Goal: Transaction & Acquisition: Purchase product/service

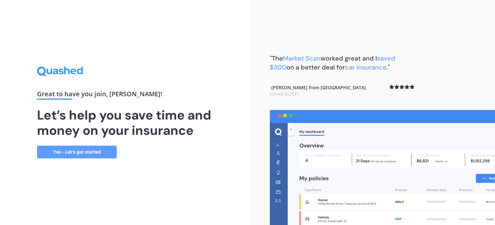
click at [87, 152] on link "Yes - Let’s get started" at bounding box center [77, 152] width 80 height 13
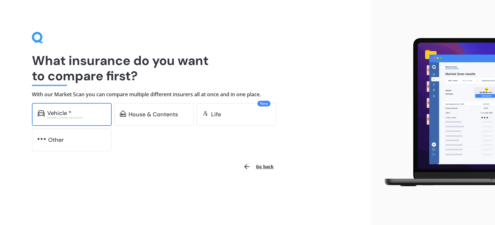
click at [95, 115] on div "Vehicle *" at bounding box center [76, 113] width 59 height 6
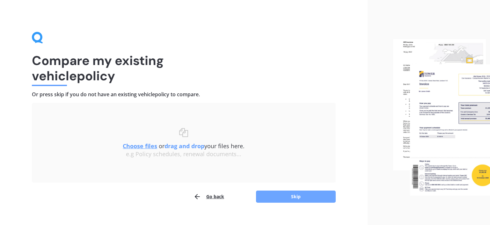
click at [269, 196] on button "Skip" at bounding box center [296, 197] width 80 height 12
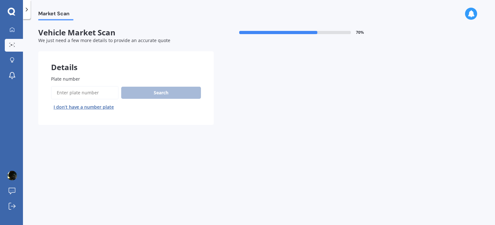
click at [96, 95] on input "Plate number" at bounding box center [85, 92] width 68 height 13
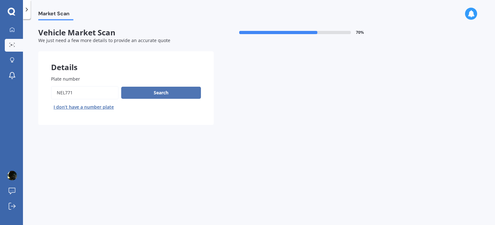
type input "NEL771"
click at [165, 96] on button "Search" at bounding box center [161, 93] width 80 height 12
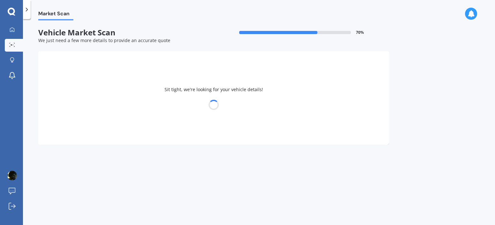
select select "NISSAN"
select select "NAVARA"
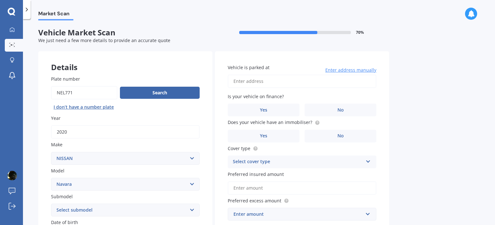
click at [271, 80] on input "Vehicle is parked at" at bounding box center [302, 81] width 149 height 13
type input "913A WentworthHASTINGS Raureka 4122"
click at [267, 109] on span "Yes" at bounding box center [264, 110] width 8 height 5
click at [0, 0] on input "Yes" at bounding box center [0, 0] width 0 height 0
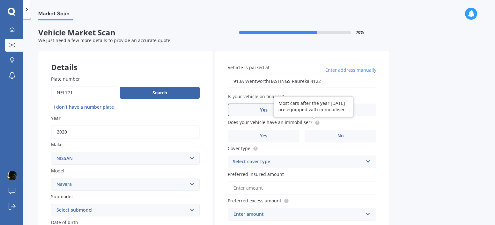
click at [315, 123] on circle at bounding box center [317, 123] width 4 height 4
click at [308, 122] on span "Does your vehicle have an immobiliser?" at bounding box center [270, 123] width 85 height 6
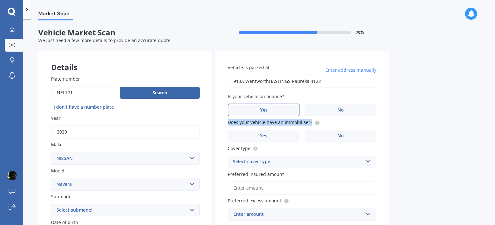
click at [308, 122] on span "Does your vehicle have an immobiliser?" at bounding box center [270, 123] width 85 height 6
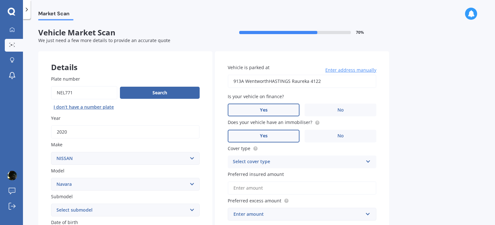
click at [284, 137] on label "Yes" at bounding box center [264, 136] width 72 height 13
click at [0, 0] on input "Yes" at bounding box center [0, 0] width 0 height 0
click at [294, 160] on div "Select cover type" at bounding box center [298, 162] width 130 height 8
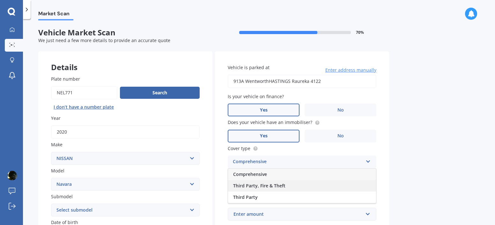
click at [288, 186] on div "Third Party, Fire & Theft" at bounding box center [302, 185] width 148 height 11
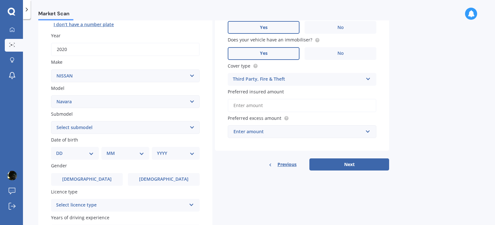
scroll to position [85, 0]
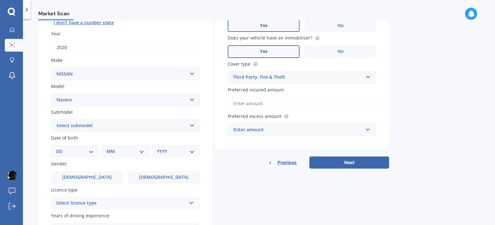
click at [129, 127] on select "Select submodel (All other models) 2.5 4WD Diesel Turbo 2.5 4WD MT Diesel Turbo…" at bounding box center [125, 125] width 149 height 13
select select "ST-X DIESEL TURBO 4WD"
click at [51, 119] on select "Select submodel (All other models) 2.5 4WD Diesel Turbo 2.5 4WD MT Diesel Turbo…" at bounding box center [125, 125] width 149 height 13
click at [87, 150] on select "DD 01 02 03 04 05 06 07 08 09 10 11 12 13 14 15 16 17 18 19 20 21 22 23 24 25 2…" at bounding box center [75, 151] width 38 height 7
select select "10"
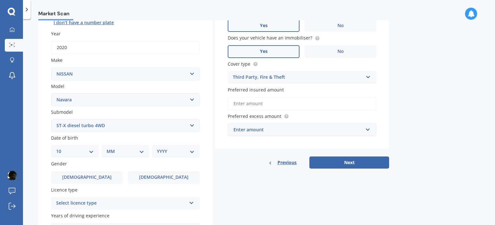
click at [61, 148] on select "DD 01 02 03 04 05 06 07 08 09 10 11 12 13 14 15 16 17 18 19 20 21 22 23 24 25 2…" at bounding box center [75, 151] width 38 height 7
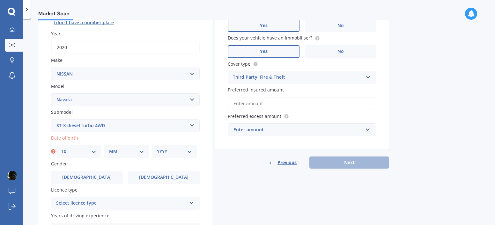
click at [135, 152] on select "MM 01 02 03 04 05 06 07 08 09 10 11 12" at bounding box center [126, 151] width 35 height 7
select select "05"
click at [109, 148] on select "MM 01 02 03 04 05 06 07 08 09 10 11 12" at bounding box center [126, 151] width 35 height 7
click at [189, 151] on select "YYYY 2025 2024 2023 2022 2021 2020 2019 2018 2017 2016 2015 2014 2013 2012 2011…" at bounding box center [174, 151] width 35 height 7
select select "1987"
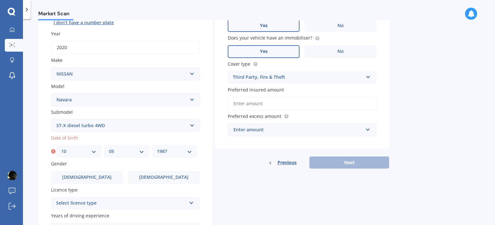
click at [157, 148] on select "YYYY 2025 2024 2023 2022 2021 2020 2019 2018 2017 2016 2015 2014 2013 2012 2011…" at bounding box center [174, 151] width 35 height 7
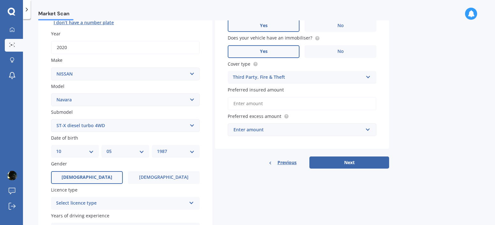
click at [118, 179] on label "Male" at bounding box center [87, 177] width 72 height 13
click at [0, 0] on input "Male" at bounding box center [0, 0] width 0 height 0
click at [134, 203] on div "Select licence type" at bounding box center [121, 204] width 130 height 8
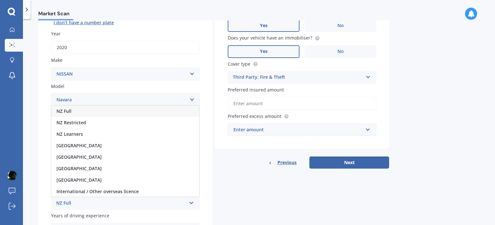
click at [133, 110] on div "NZ Full" at bounding box center [125, 111] width 148 height 11
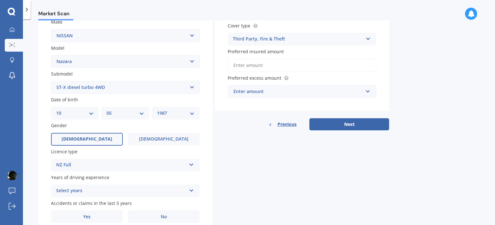
scroll to position [150, 0]
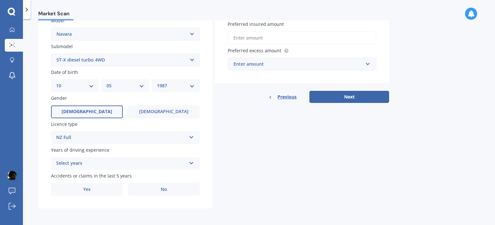
click at [152, 164] on div "Select years" at bounding box center [121, 164] width 130 height 8
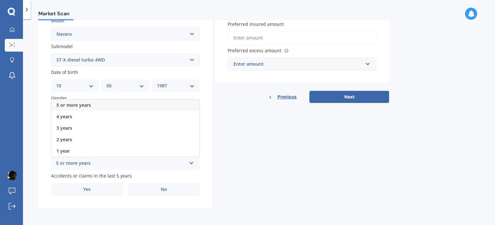
click at [136, 103] on div "5 or more years" at bounding box center [125, 105] width 148 height 11
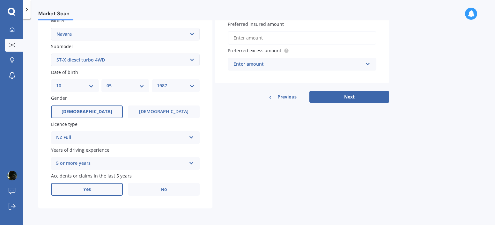
click at [111, 190] on label "Yes" at bounding box center [87, 189] width 72 height 13
click at [0, 0] on input "Yes" at bounding box center [0, 0] width 0 height 0
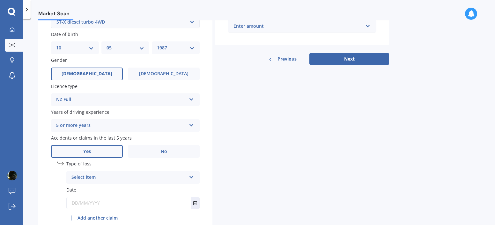
scroll to position [220, 0]
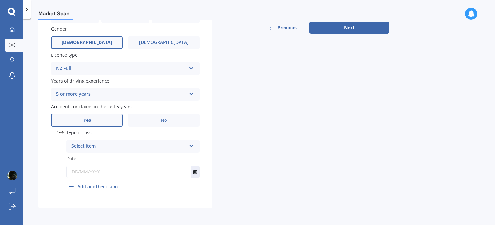
click at [137, 148] on div "Select item" at bounding box center [128, 147] width 115 height 8
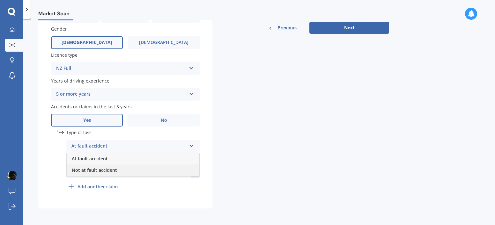
click at [133, 170] on div "Not at fault accident" at bounding box center [133, 170] width 133 height 11
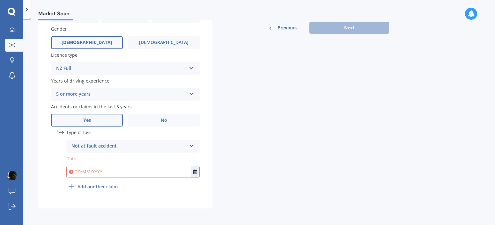
click at [116, 174] on input "text" at bounding box center [129, 171] width 124 height 11
click at [195, 173] on icon "Select date" at bounding box center [195, 172] width 4 height 4
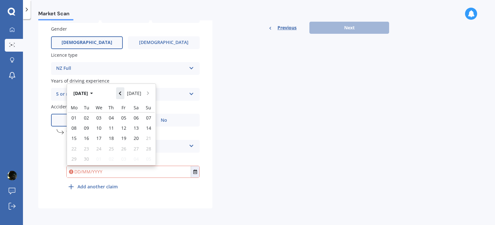
click at [121, 91] on icon "Navigate back" at bounding box center [120, 93] width 3 height 4
click at [121, 91] on icon "Navigate back" at bounding box center [120, 92] width 2 height 4
click at [121, 92] on icon "Navigate back" at bounding box center [120, 93] width 3 height 4
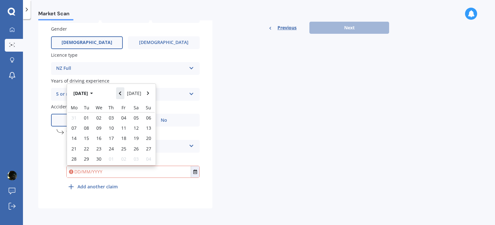
click at [121, 92] on icon "Navigate back" at bounding box center [120, 93] width 3 height 4
click at [121, 92] on icon "Navigate back" at bounding box center [120, 92] width 2 height 4
click at [147, 94] on icon "Navigate forward" at bounding box center [148, 93] width 3 height 4
click at [75, 131] on span "10" at bounding box center [73, 133] width 5 height 6
type input "10/03/2025"
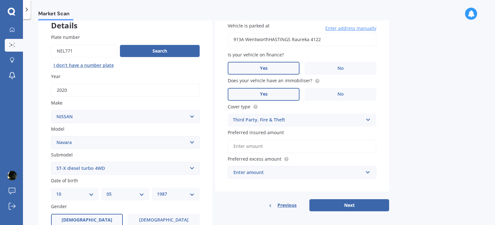
scroll to position [40, 0]
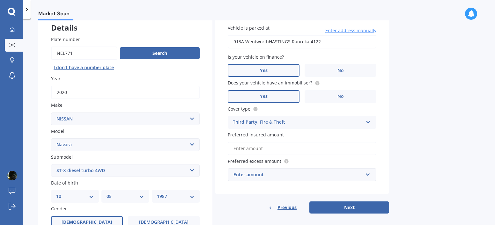
click at [322, 176] on div "Enter amount" at bounding box center [299, 174] width 130 height 7
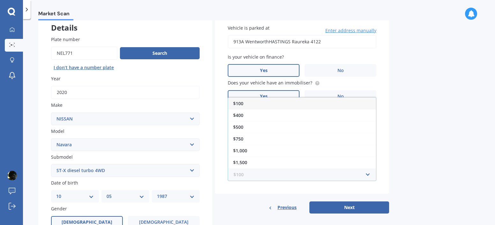
click at [322, 176] on input "text" at bounding box center [299, 175] width 143 height 12
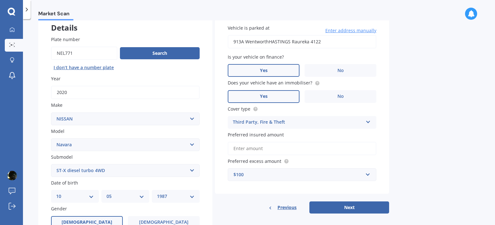
click at [397, 130] on div "Market Scan Vehicle Market Scan 70 % We just need a few more details to provide…" at bounding box center [259, 123] width 472 height 206
click at [366, 173] on input "text" at bounding box center [299, 175] width 143 height 12
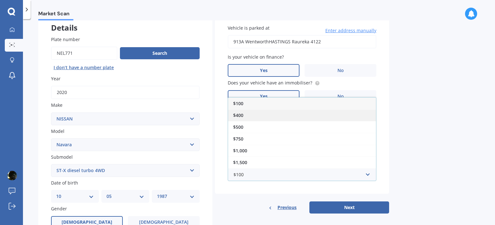
click at [329, 119] on div "$400" at bounding box center [302, 115] width 148 height 12
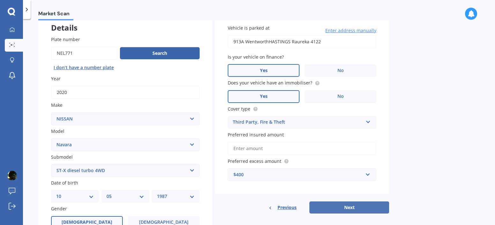
click at [350, 207] on button "Next" at bounding box center [349, 208] width 80 height 12
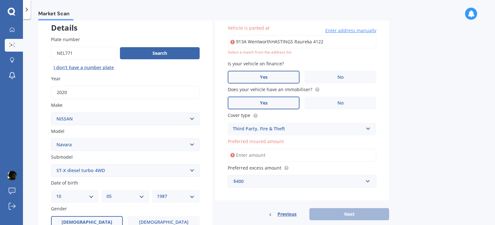
click at [306, 153] on input "Preferred insured amount" at bounding box center [302, 155] width 149 height 13
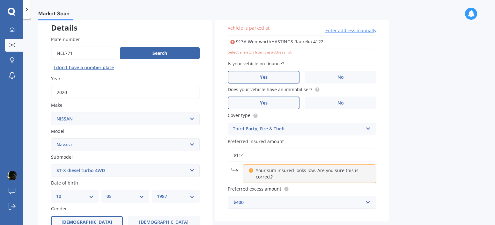
drag, startPoint x: 239, startPoint y: 154, endPoint x: 246, endPoint y: 156, distance: 7.4
click at [246, 156] on input "$114" at bounding box center [302, 155] width 149 height 13
click at [395, 177] on div "Market Scan Vehicle Market Scan 70 % We just need a few more details to provide…" at bounding box center [259, 123] width 472 height 206
click at [272, 154] on input "$120" at bounding box center [302, 155] width 149 height 13
click at [399, 167] on div "Market Scan Vehicle Market Scan 70 % We just need a few more details to provide…" at bounding box center [259, 123] width 472 height 206
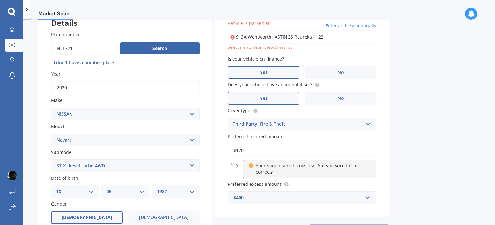
scroll to position [74, 0]
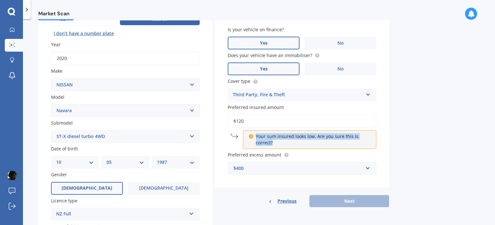
drag, startPoint x: 255, startPoint y: 137, endPoint x: 278, endPoint y: 145, distance: 24.6
click at [278, 145] on div "Your sum insured looks low. Are you sure this is correct?" at bounding box center [309, 139] width 133 height 19
click at [274, 146] on div at bounding box center [274, 146] width 0 height 0
click at [228, 131] on div "$120 Your sum insured looks low. Are you sure this is correct?" at bounding box center [302, 132] width 149 height 34
click at [244, 107] on span "Preferred insured amount" at bounding box center [256, 107] width 56 height 6
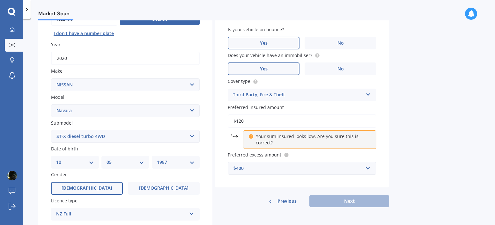
click at [244, 115] on input "$120" at bounding box center [302, 121] width 149 height 13
click at [244, 107] on span "Preferred insured amount" at bounding box center [256, 107] width 56 height 6
click at [244, 115] on input "$120" at bounding box center [302, 121] width 149 height 13
click at [244, 107] on span "Preferred insured amount" at bounding box center [256, 107] width 56 height 6
click at [244, 115] on input "$120" at bounding box center [302, 121] width 149 height 13
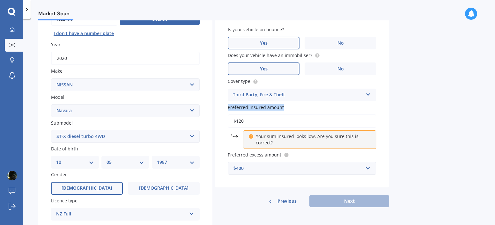
click at [240, 95] on div at bounding box center [240, 95] width 0 height 0
click at [220, 105] on div "Vehicle is parked at 913A WentworthHASTINGS Raureka 4122 Enter address manually…" at bounding box center [302, 83] width 174 height 210
drag, startPoint x: 244, startPoint y: 122, endPoint x: 235, endPoint y: 122, distance: 8.9
click at [235, 122] on input "$120" at bounding box center [302, 121] width 149 height 13
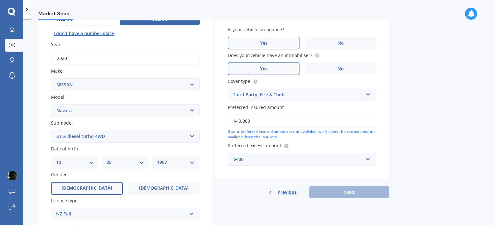
type input "$40,000"
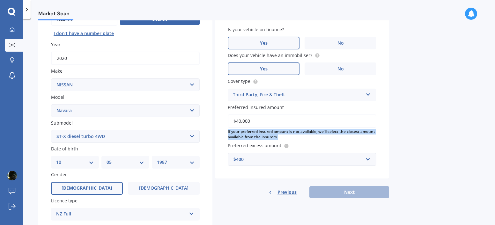
drag, startPoint x: 227, startPoint y: 131, endPoint x: 295, endPoint y: 141, distance: 68.6
click at [295, 141] on div "Vehicle is parked at 913A WentworthHASTINGS Raureka 4122 Enter address manually…" at bounding box center [302, 78] width 174 height 201
click at [291, 140] on div at bounding box center [291, 140] width 0 height 0
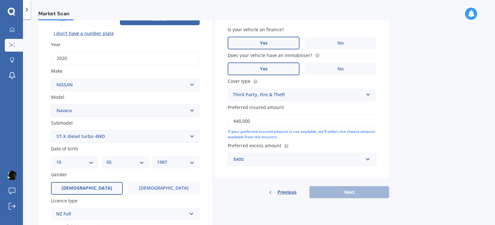
click at [340, 144] on label "Preferred excess amount" at bounding box center [301, 145] width 146 height 7
click at [368, 192] on div "Previous Next" at bounding box center [302, 192] width 174 height 12
click at [258, 123] on input "$40,000" at bounding box center [302, 121] width 149 height 13
click at [238, 121] on input "$35,000" at bounding box center [302, 121] width 149 height 13
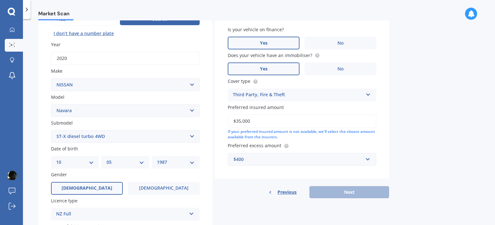
click at [238, 121] on input "$35,000" at bounding box center [302, 121] width 149 height 13
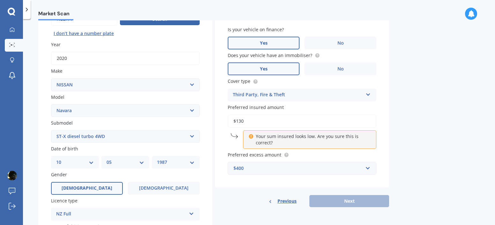
type input "$130"
click at [339, 159] on div "Preferred excess amount $400 $100 $400 $500 $750 $1,000 $1,500 $2,000" at bounding box center [302, 163] width 149 height 23
click at [249, 123] on input "$130" at bounding box center [302, 121] width 149 height 13
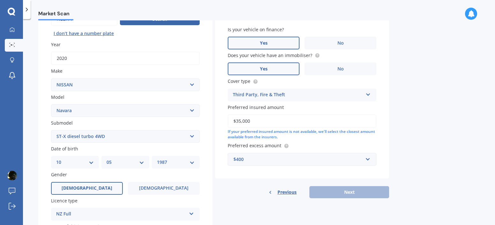
type input "$35,000"
click at [285, 163] on input "text" at bounding box center [299, 159] width 143 height 12
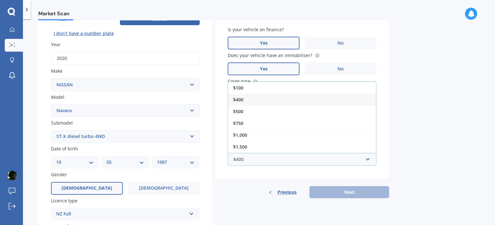
click at [294, 101] on div "$400" at bounding box center [302, 100] width 148 height 12
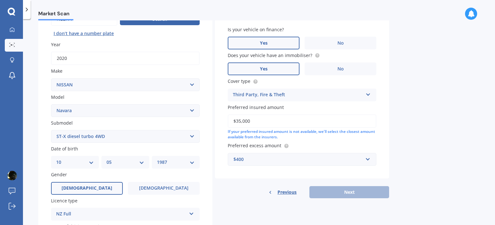
click at [368, 190] on div "Previous Next" at bounding box center [302, 192] width 174 height 12
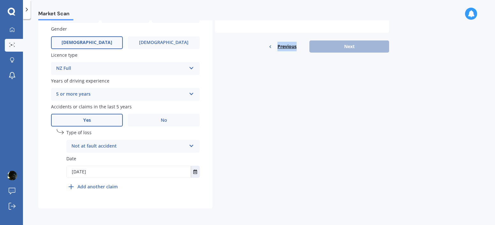
scroll to position [6, 0]
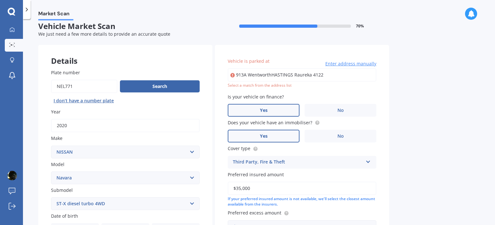
click at [284, 77] on input "913A WentworthHASTINGS Raureka 4122" at bounding box center [302, 74] width 149 height 13
click at [272, 75] on input "913A WentworthHASTINGS Raureka 4122" at bounding box center [302, 74] width 149 height 13
type input "913A Wentworth Street, Raureka, Hastings 4120, Nueva Zelanda"
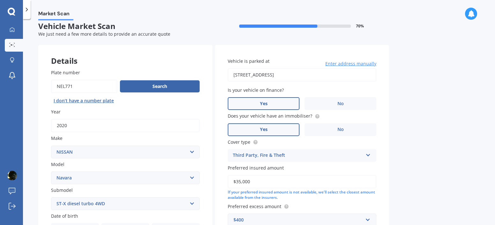
drag, startPoint x: 241, startPoint y: 181, endPoint x: 237, endPoint y: 182, distance: 4.2
click at [237, 182] on input "$35,000" at bounding box center [302, 181] width 149 height 13
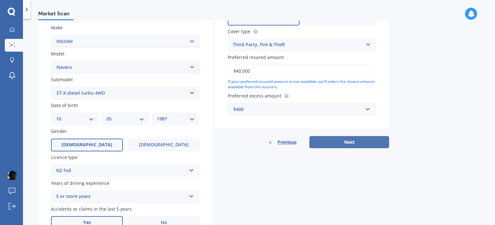
type input "$40,000"
click at [379, 140] on button "Next" at bounding box center [349, 142] width 80 height 12
select select "10"
select select "05"
select select "1987"
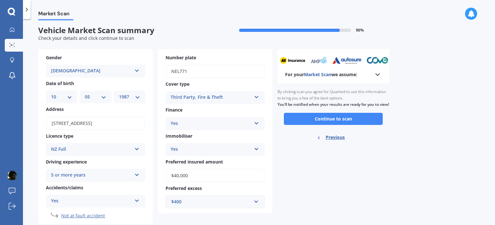
scroll to position [0, 0]
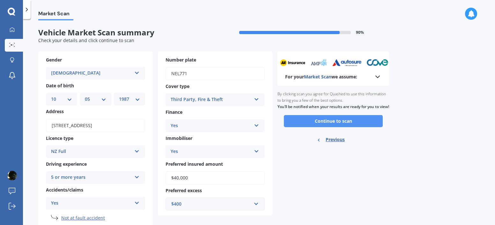
click at [348, 127] on button "Continue to scan" at bounding box center [333, 121] width 99 height 12
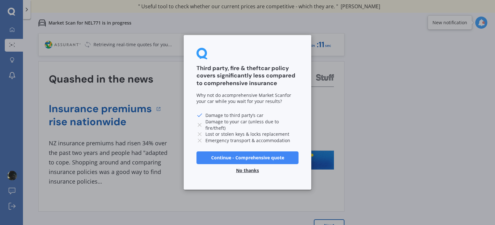
click at [250, 170] on button "No thanks" at bounding box center [247, 171] width 31 height 13
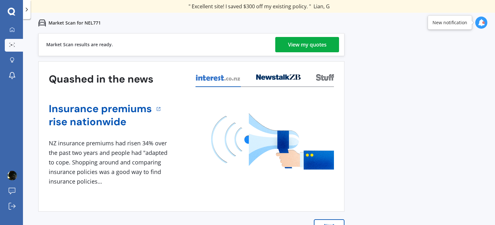
click at [302, 48] on div "View my quotes" at bounding box center [307, 44] width 39 height 15
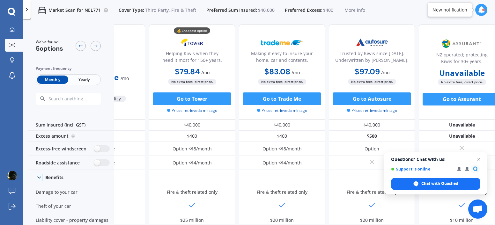
scroll to position [3, 68]
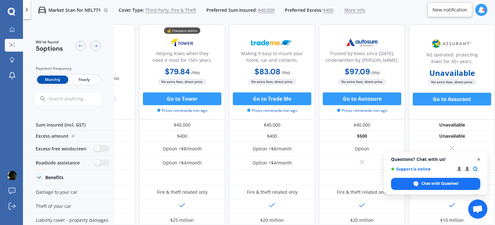
click at [479, 159] on span "Close chat" at bounding box center [479, 160] width 8 height 8
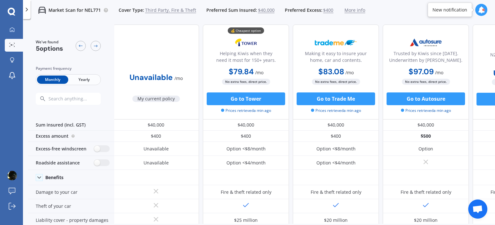
scroll to position [3, 0]
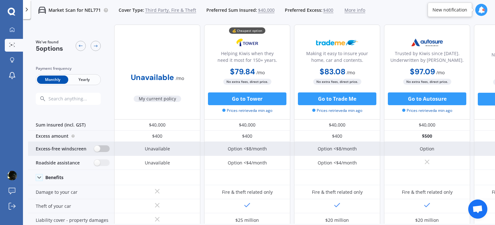
click at [102, 151] on label at bounding box center [102, 148] width 16 height 7
radio input "true"
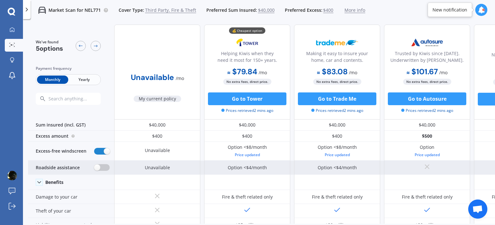
click at [104, 168] on label at bounding box center [102, 167] width 16 height 7
radio input "true"
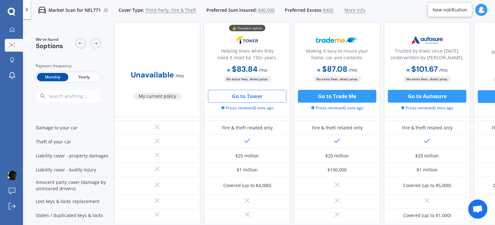
scroll to position [71, 0]
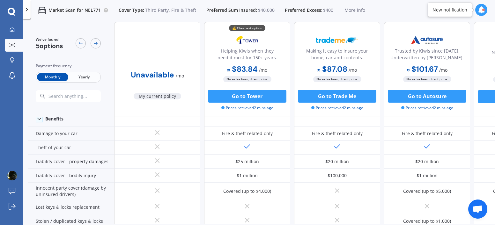
drag, startPoint x: 244, startPoint y: 42, endPoint x: 180, endPoint y: 0, distance: 76.5
click at [0, 0] on div "My Dashboard Market Scan Explore insurance Notifications Pablo Villegas Submit …" at bounding box center [247, 112] width 495 height 225
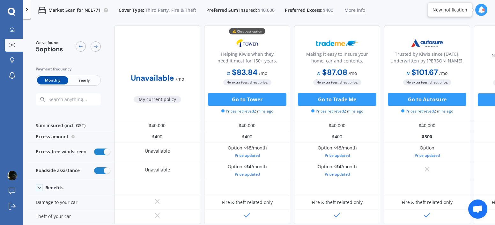
scroll to position [0, 0]
